Goal: Communication & Community: Answer question/provide support

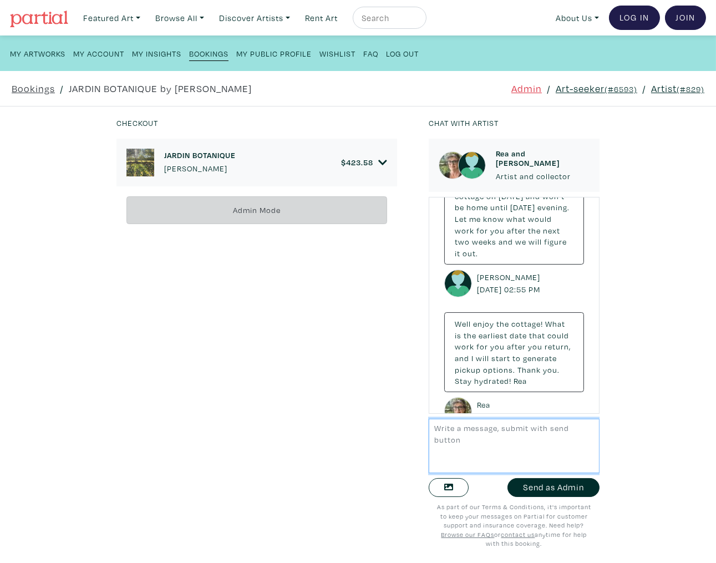
scroll to position [3070, 0]
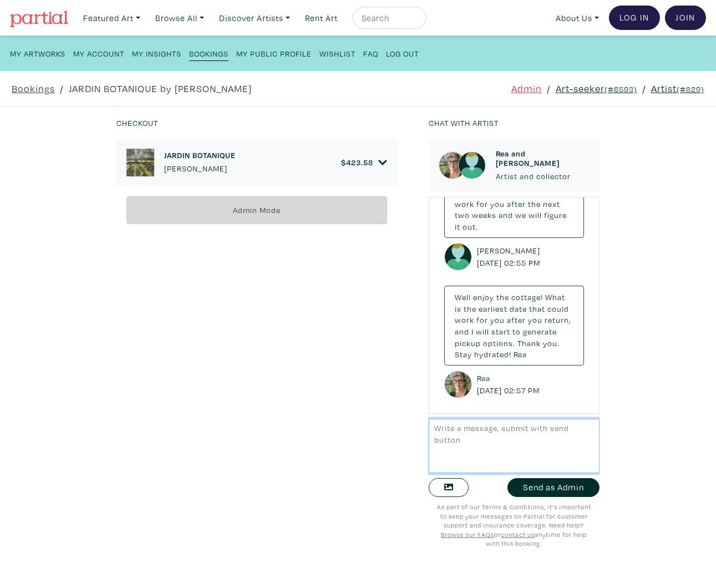
click at [483, 443] on textarea at bounding box center [514, 446] width 171 height 54
click at [573, 430] on textarea "Hi Ashley, Tammy here from Partial. Can you please" at bounding box center [514, 446] width 171 height 54
drag, startPoint x: 519, startPoint y: 468, endPoint x: 568, endPoint y: 451, distance: 51.8
click at [568, 451] on textarea "Hi Ashley, Tammy here from Partial. Can you confirm if you were able to return …" at bounding box center [514, 446] width 171 height 54
click at [556, 432] on textarea "Hi Ashley, Tammy here from Partial. Can you confirm if you were able to return …" at bounding box center [514, 446] width 171 height 54
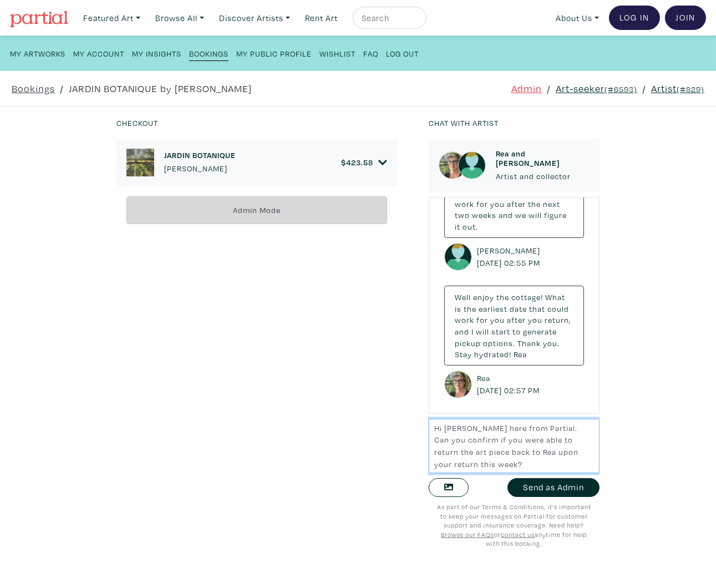
drag, startPoint x: 572, startPoint y: 427, endPoint x: 601, endPoint y: 470, distance: 52.0
click at [601, 470] on div "Chat with artist Rea and Ashley Artist and collector Hey Ashley. Do you wish to…" at bounding box center [515, 340] width 188 height 447
type textarea "Hi Ashley, Tammy here from Partial. Can you confirm if you were able to return …"
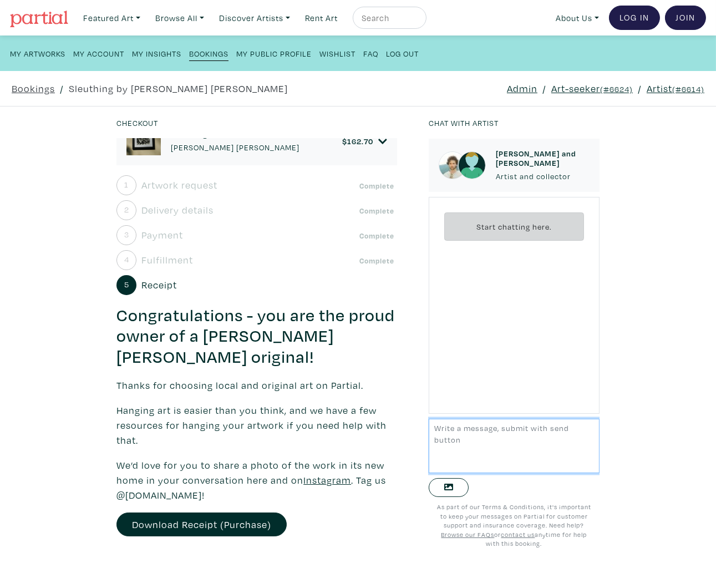
scroll to position [21, 0]
click at [175, 257] on span "Fulfillment" at bounding box center [168, 259] width 52 height 15
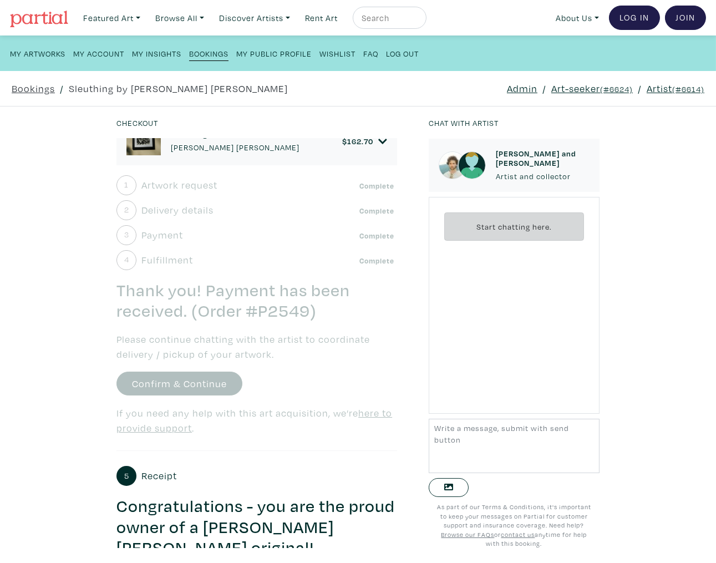
click at [169, 235] on span "Payment" at bounding box center [163, 235] width 42 height 15
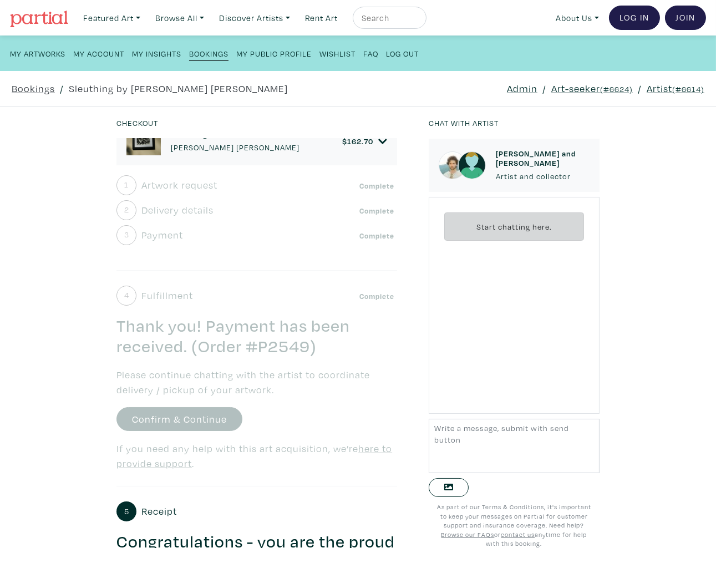
click at [167, 209] on span "Delivery details" at bounding box center [178, 210] width 72 height 15
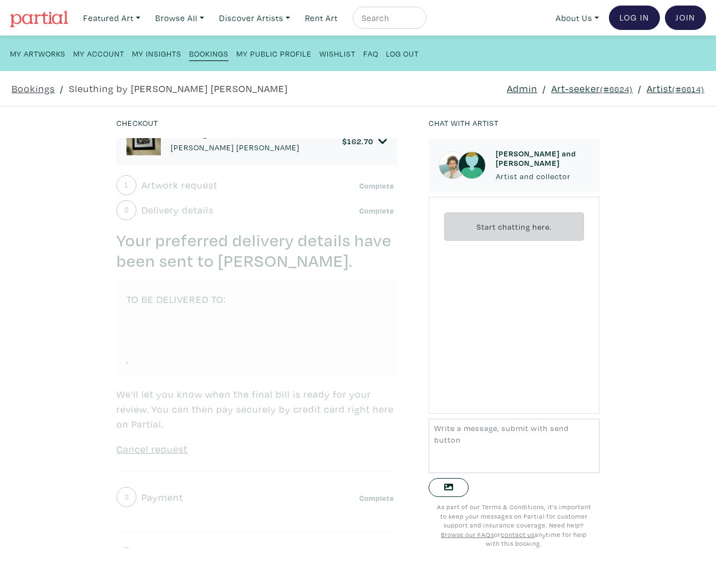
click at [174, 185] on span "Artwork request" at bounding box center [180, 185] width 76 height 15
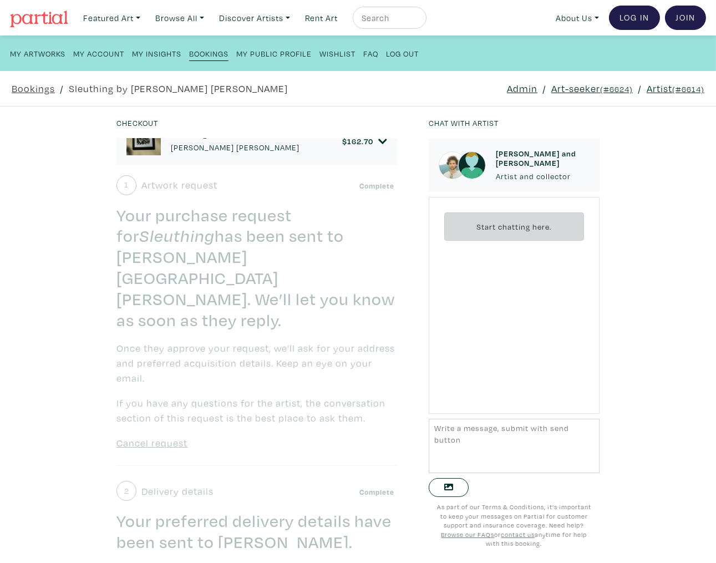
scroll to position [0, 0]
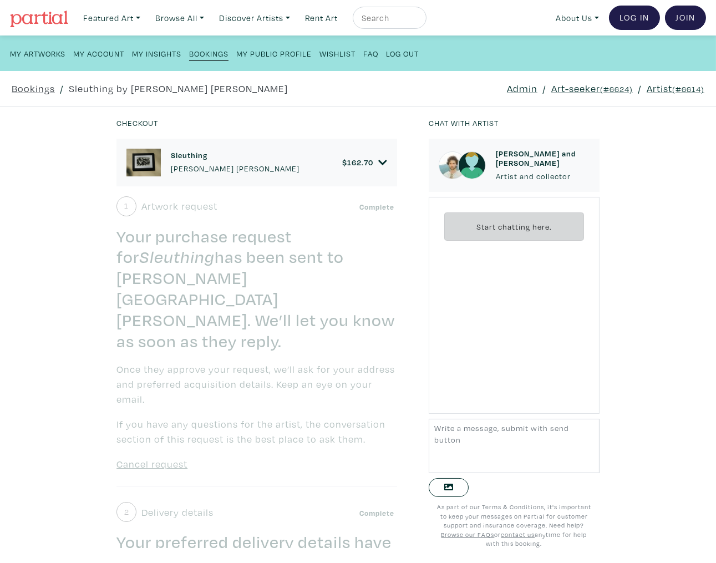
click at [383, 163] on icon at bounding box center [383, 162] width 8 height 5
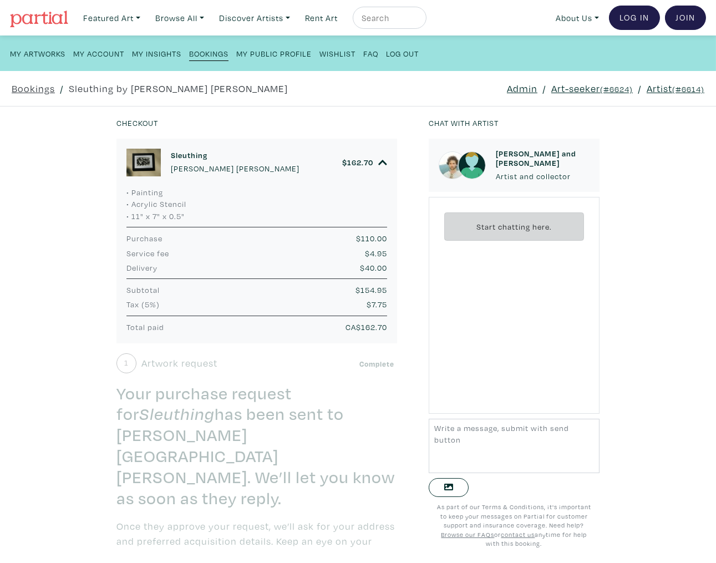
click at [595, 82] on link "Art-seeker (#6624)" at bounding box center [593, 88] width 82 height 15
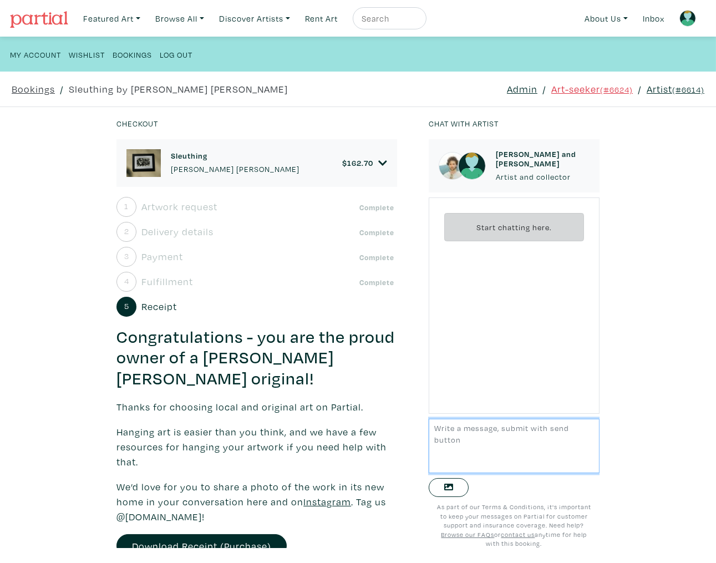
click at [653, 99] on div "Bookings / Sleuthing by Fisher Monahan Admin / Art-seeker (#6624) / Artist (#66…" at bounding box center [358, 89] width 723 height 35
click at [654, 89] on link "Artist (#6614)" at bounding box center [676, 89] width 58 height 15
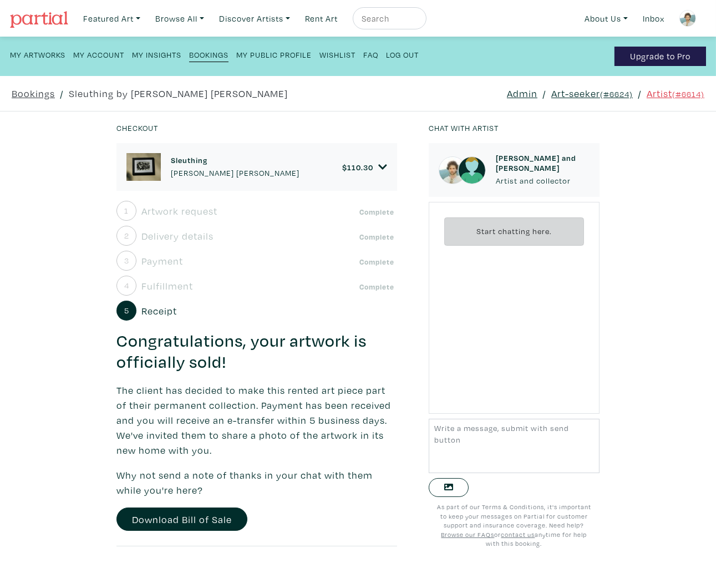
click at [606, 93] on small "(#6624)" at bounding box center [616, 94] width 33 height 11
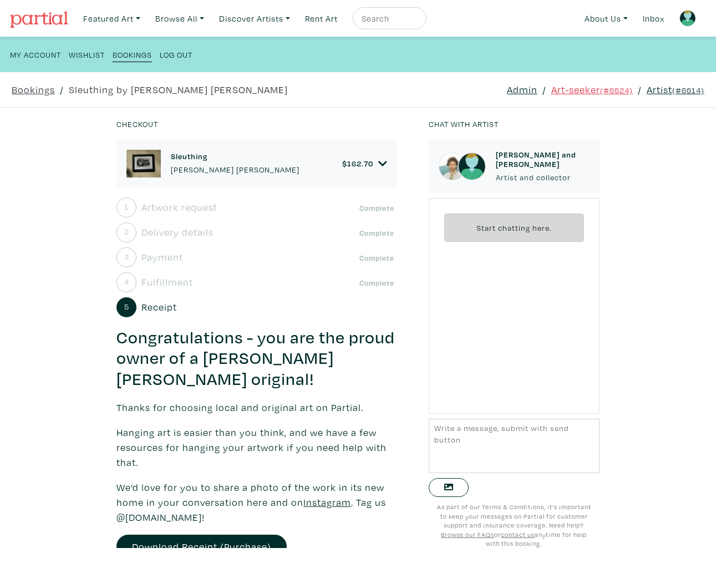
click at [515, 94] on link "Admin" at bounding box center [522, 89] width 31 height 15
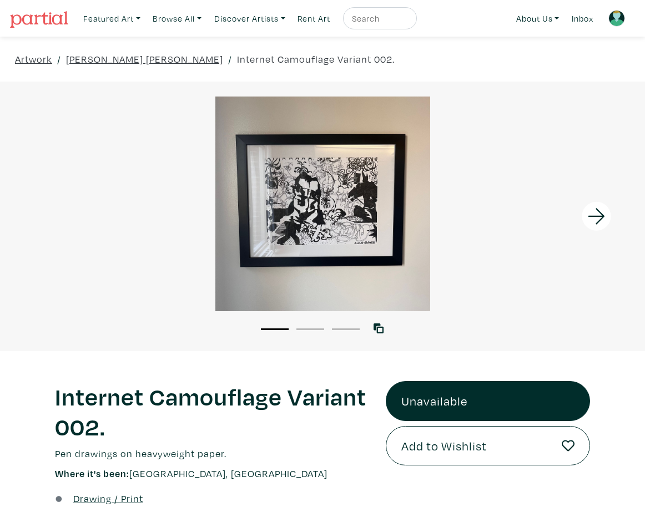
click at [320, 194] on div at bounding box center [322, 204] width 645 height 215
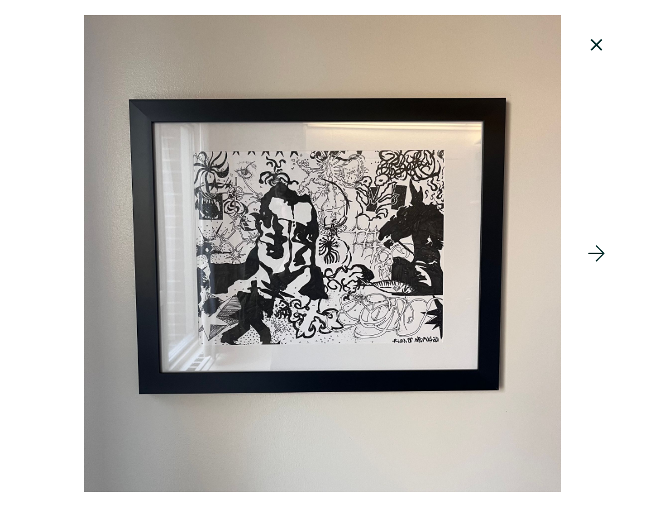
click at [592, 257] on icon at bounding box center [597, 254] width 38 height 30
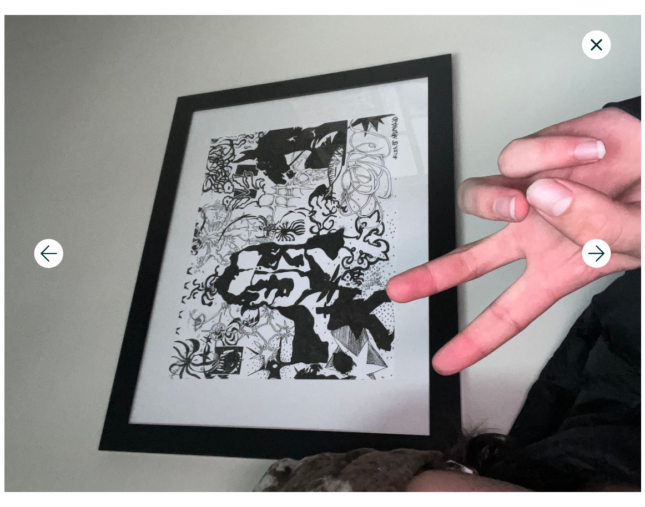
click at [592, 257] on icon at bounding box center [597, 254] width 38 height 30
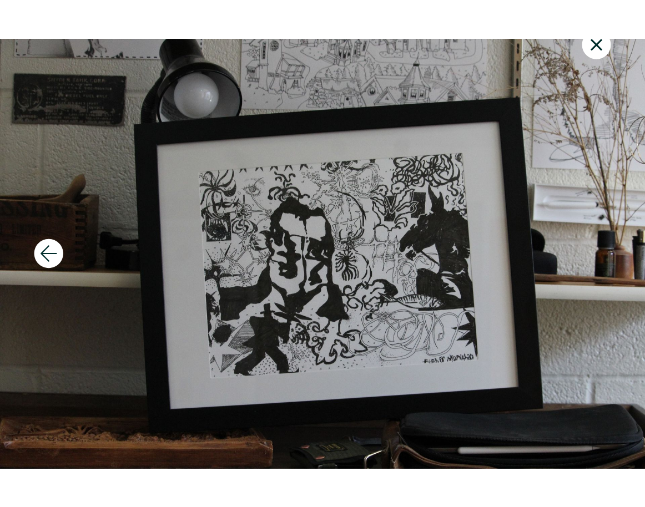
click at [597, 43] on icon at bounding box center [596, 45] width 12 height 12
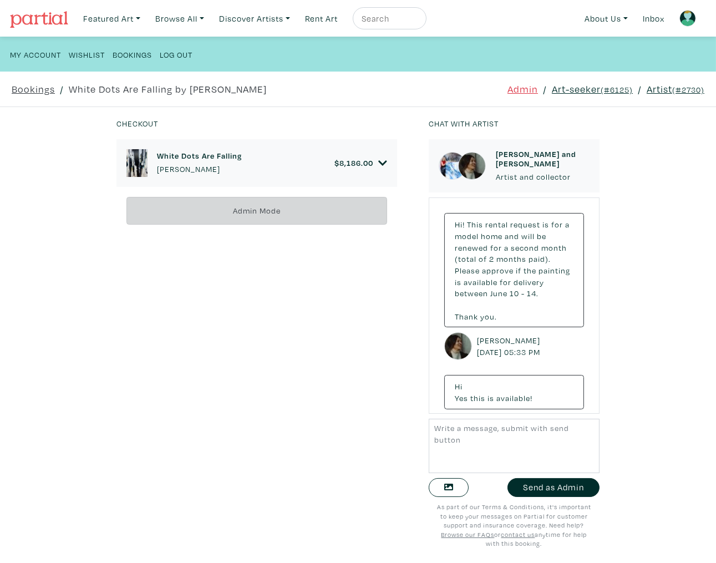
click at [348, 174] on div "White Dots Are Falling Maryam Ebrahimi $ 8,186.00" at bounding box center [257, 163] width 261 height 28
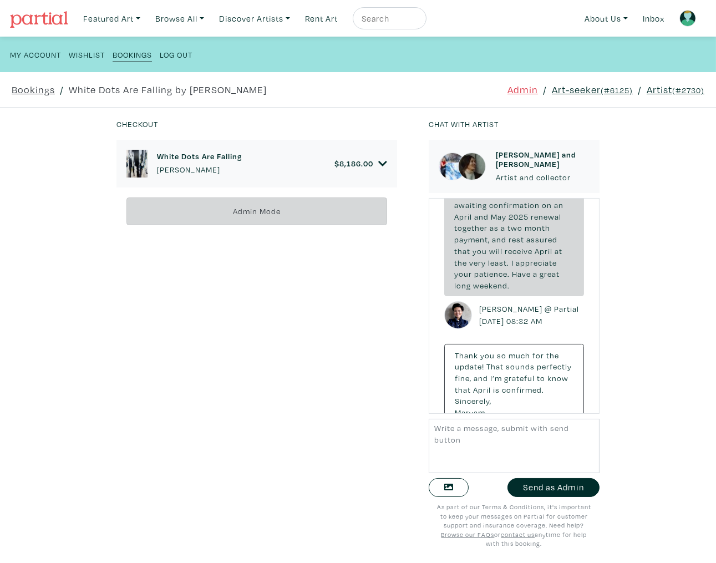
click at [351, 163] on span "8,186.00" at bounding box center [357, 163] width 34 height 11
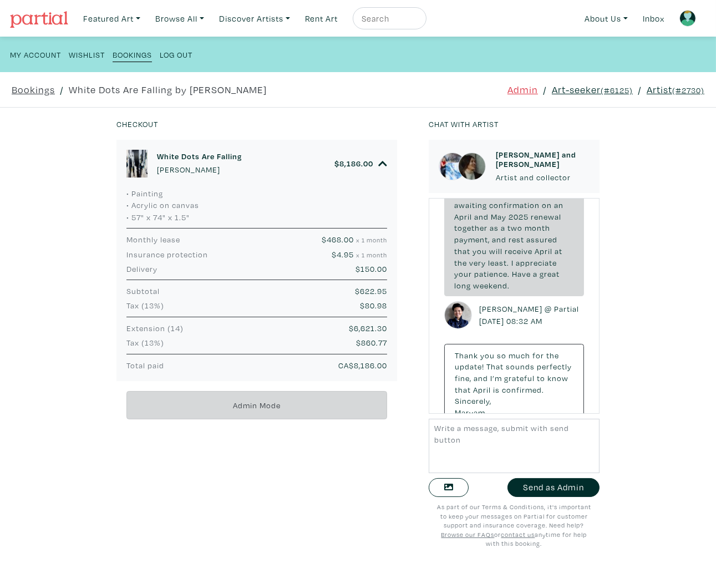
click at [582, 92] on link "Art-seeker (#6125)" at bounding box center [592, 89] width 81 height 15
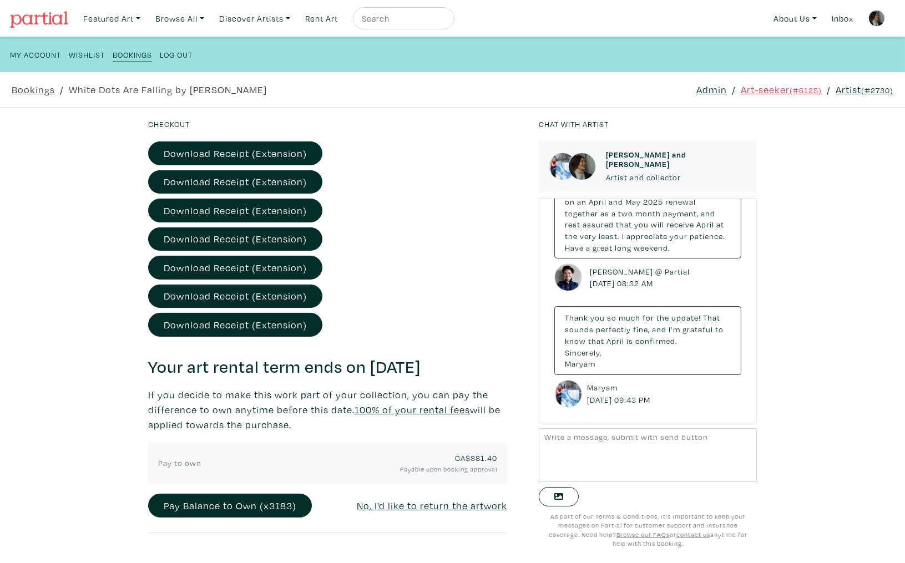
scroll to position [6274, 0]
